Goal: Task Accomplishment & Management: Use online tool/utility

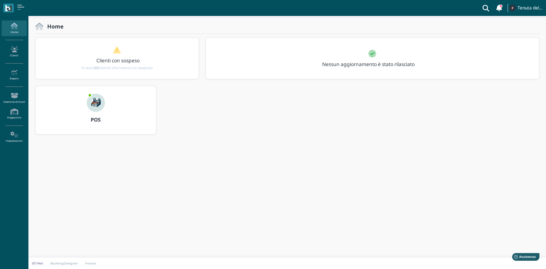
click at [107, 111] on div at bounding box center [95, 99] width 27 height 26
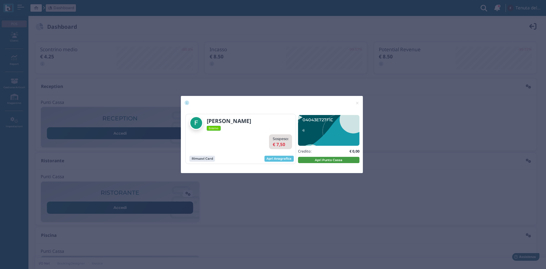
click at [347, 161] on button "Apri Punto Cassa" at bounding box center [328, 160] width 61 height 6
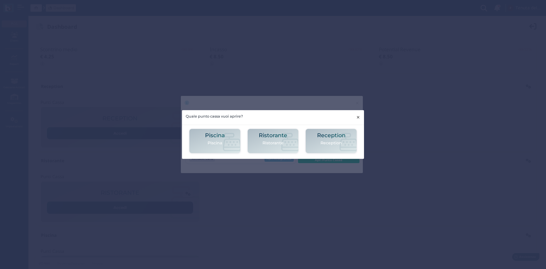
click at [358, 117] on span "×" at bounding box center [358, 116] width 4 height 7
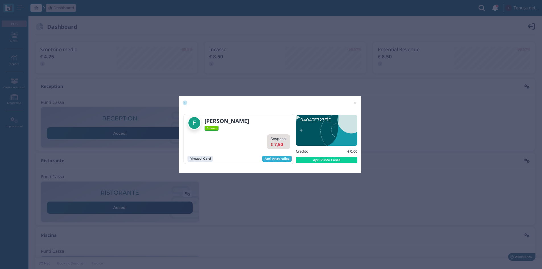
click at [283, 158] on link "Apri Anagrafica" at bounding box center [276, 159] width 29 height 6
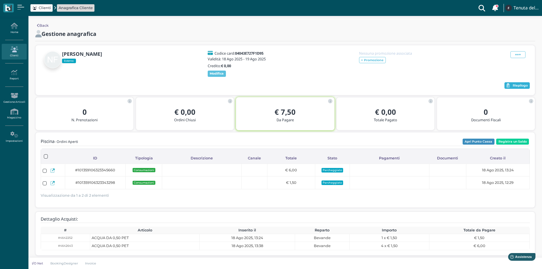
click at [526, 88] on span "Riepilogo" at bounding box center [519, 86] width 15 height 4
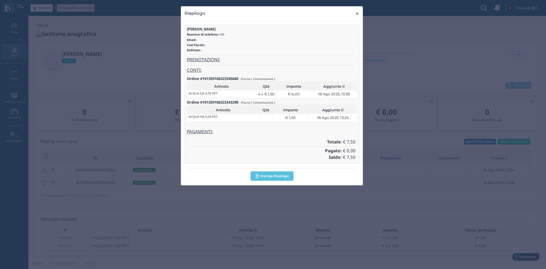
drag, startPoint x: 355, startPoint y: 15, endPoint x: 336, endPoint y: 35, distance: 27.3
click at [355, 15] on span "×" at bounding box center [357, 13] width 4 height 7
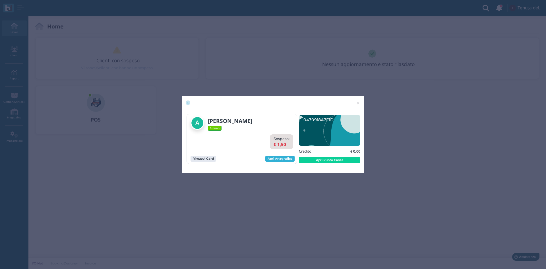
click at [291, 157] on link "Apri Anagrafica" at bounding box center [279, 159] width 29 height 6
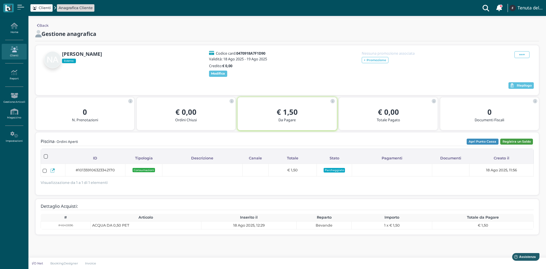
click at [513, 144] on button "Registra un Saldo" at bounding box center [516, 141] width 33 height 6
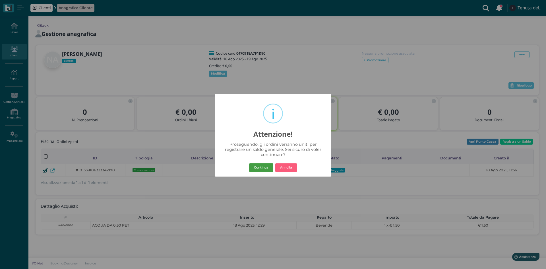
click at [261, 166] on button "Continua" at bounding box center [261, 167] width 24 height 9
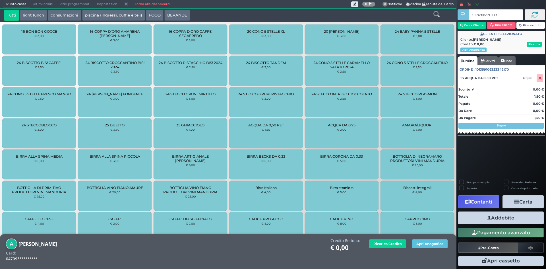
type input "0470918A7F1D90"
type input "04043E727F1D95"
click at [383, 243] on button "Ricarica Credito" at bounding box center [387, 243] width 37 height 9
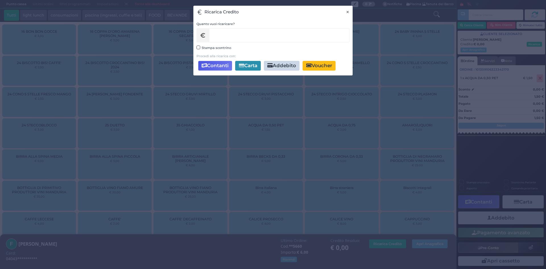
click at [345, 12] on button "× close" at bounding box center [348, 12] width 10 height 13
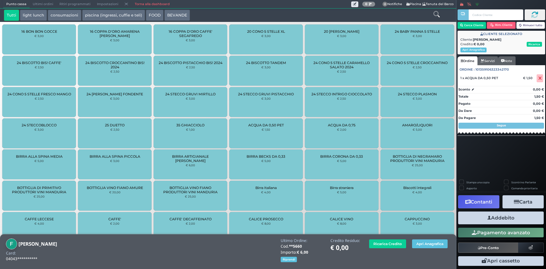
click at [476, 201] on button "Contanti" at bounding box center [478, 201] width 41 height 13
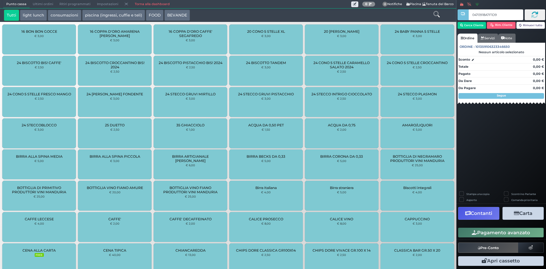
type input "0470918A7F1D90"
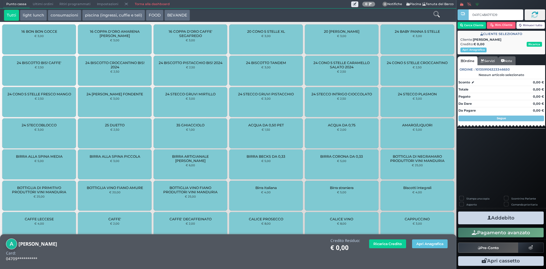
type input "041FC48A7F1D90"
click at [430, 240] on button "Apri Anagrafica" at bounding box center [430, 243] width 36 height 9
